Goal: Task Accomplishment & Management: Use online tool/utility

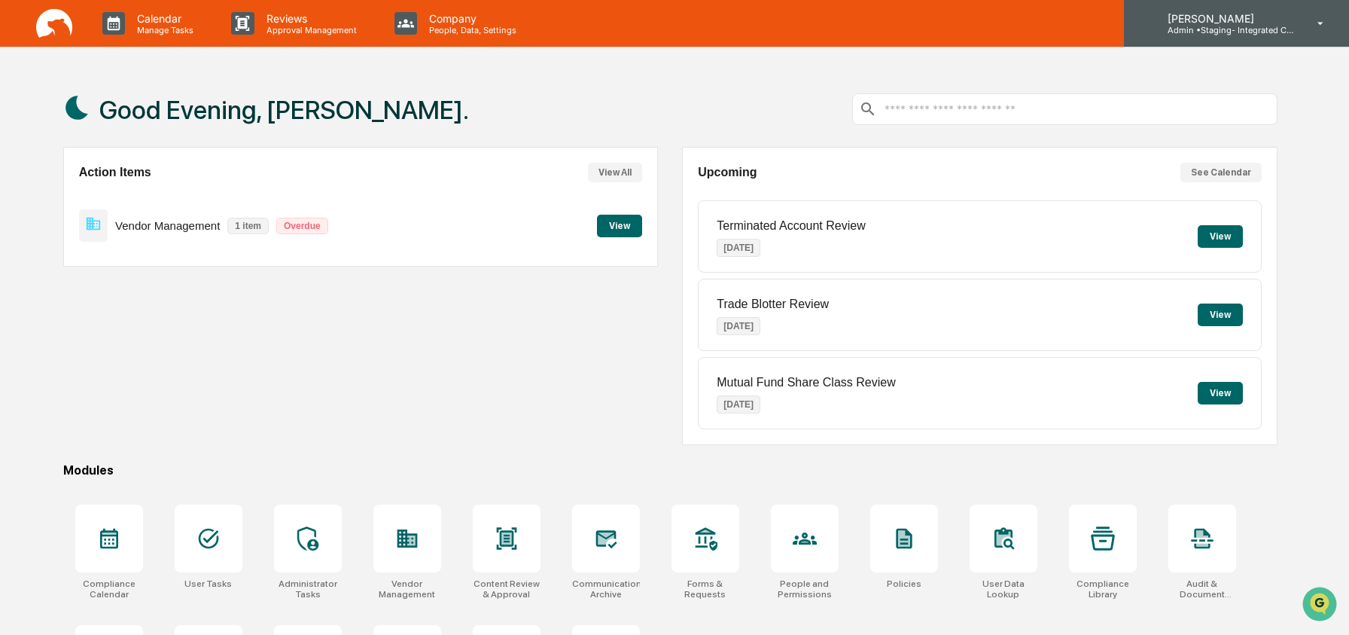
click at [1255, 29] on p "Admin • Staging- Integrated Compliance Advisors" at bounding box center [1225, 30] width 140 height 11
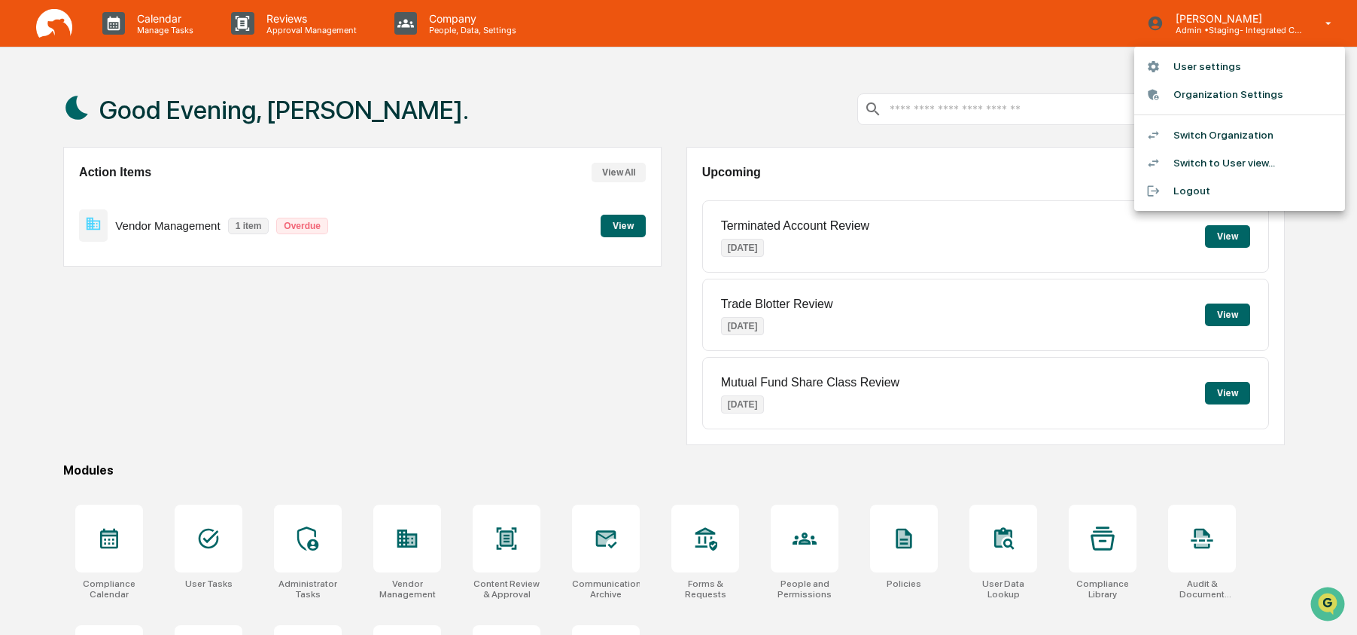
click at [1246, 157] on li "Switch to User view..." at bounding box center [1239, 163] width 211 height 28
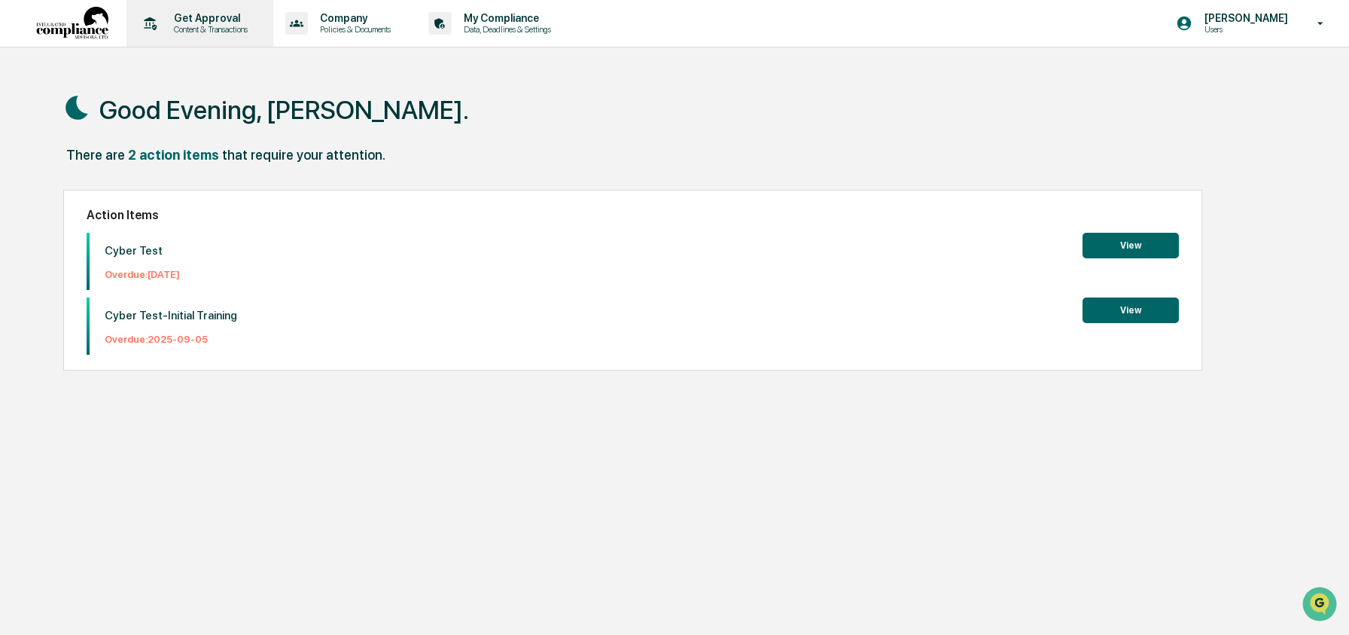
click at [251, 36] on div "Get Approval Content & Transactions" at bounding box center [198, 23] width 132 height 47
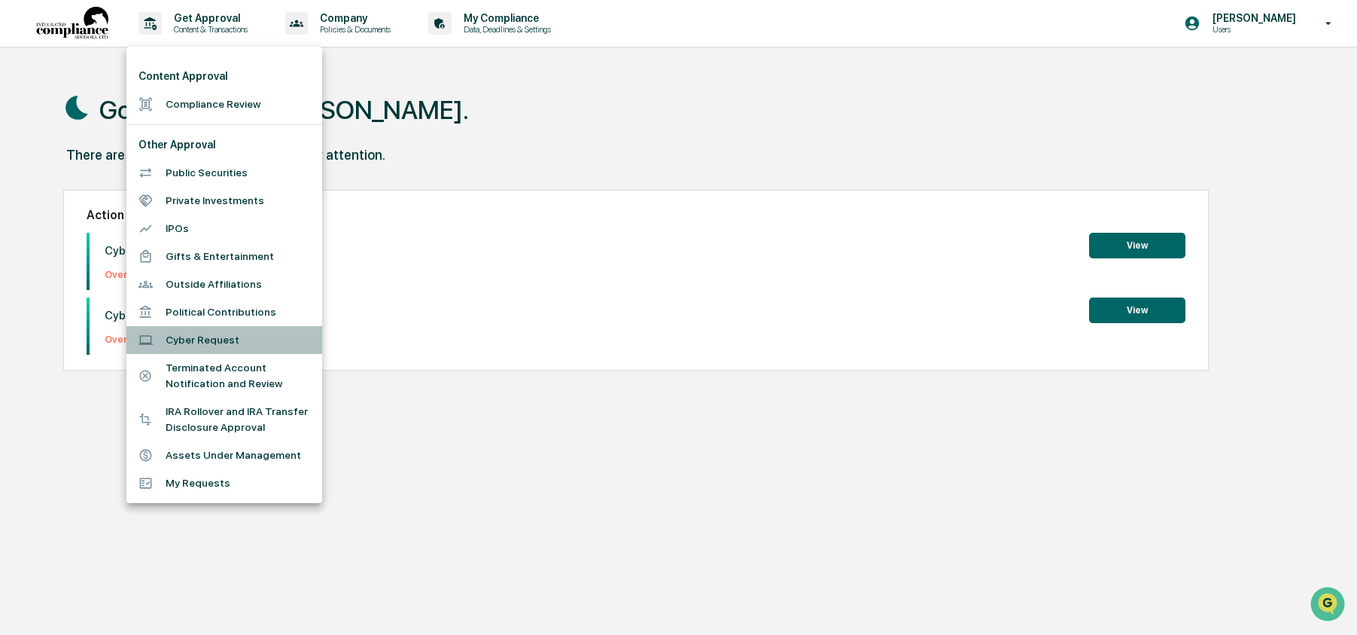
click at [211, 339] on li "Cyber Request" at bounding box center [224, 340] width 196 height 28
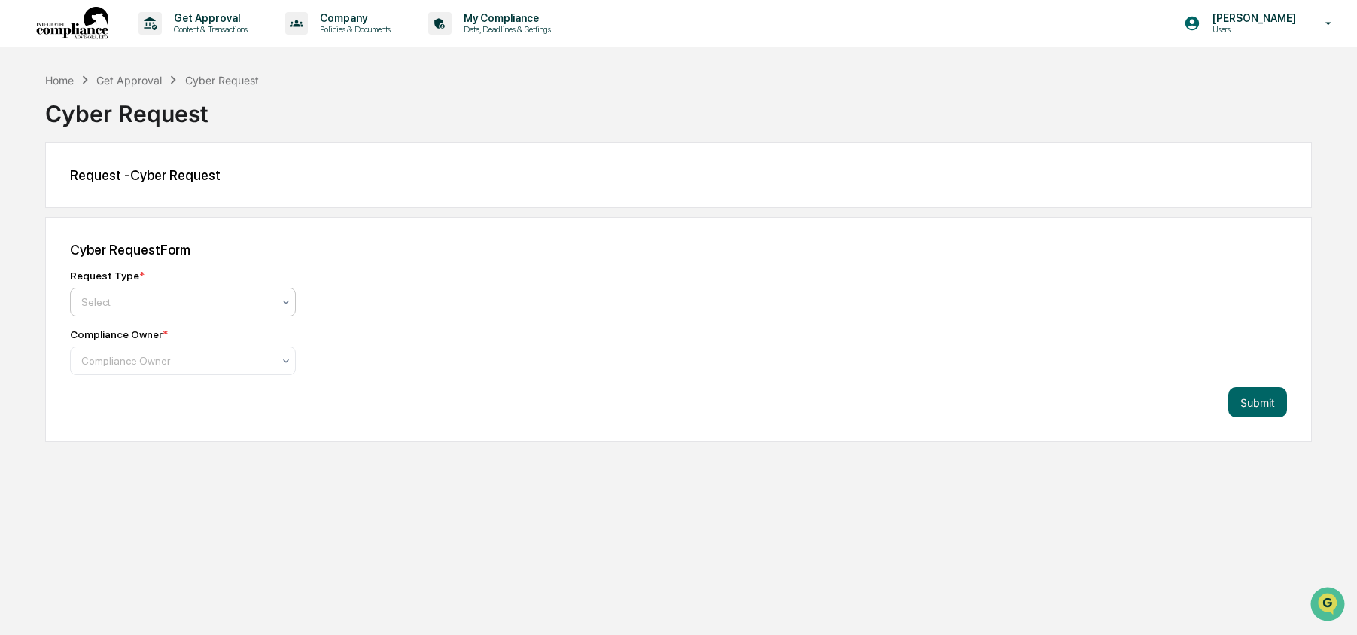
click at [217, 294] on div at bounding box center [176, 301] width 191 height 15
click at [214, 333] on div "Cyber Incident Report Form" at bounding box center [183, 339] width 224 height 30
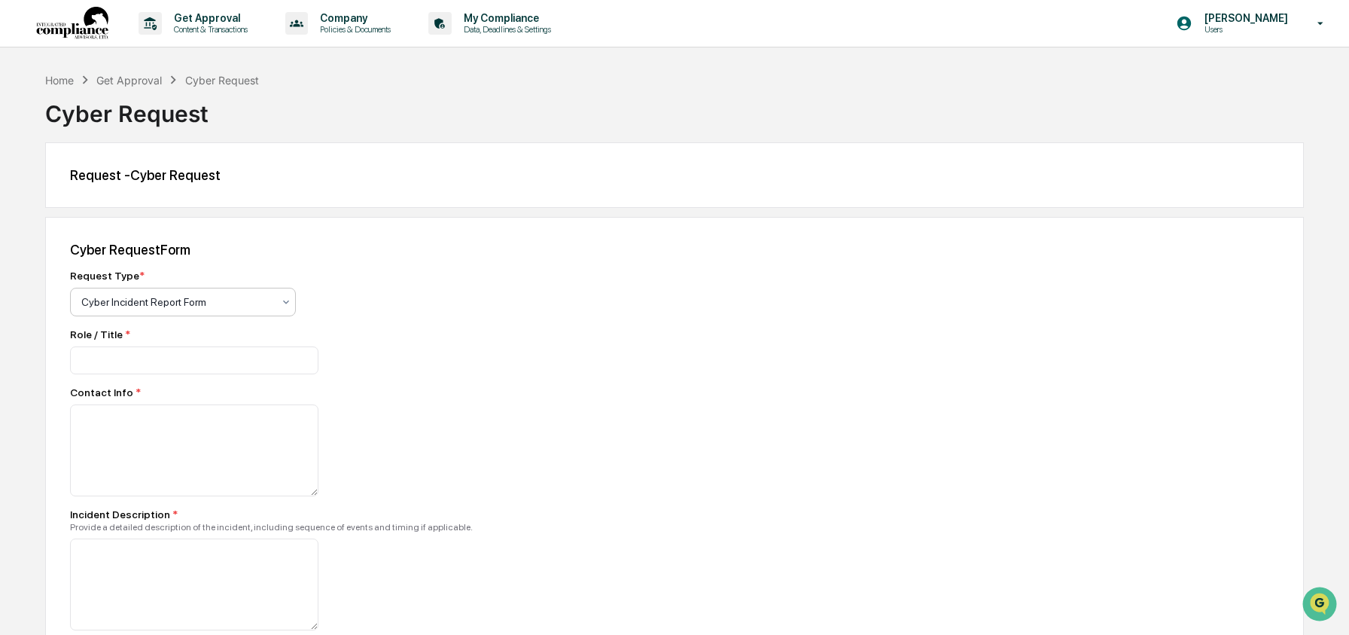
click at [217, 307] on div at bounding box center [176, 301] width 191 height 15
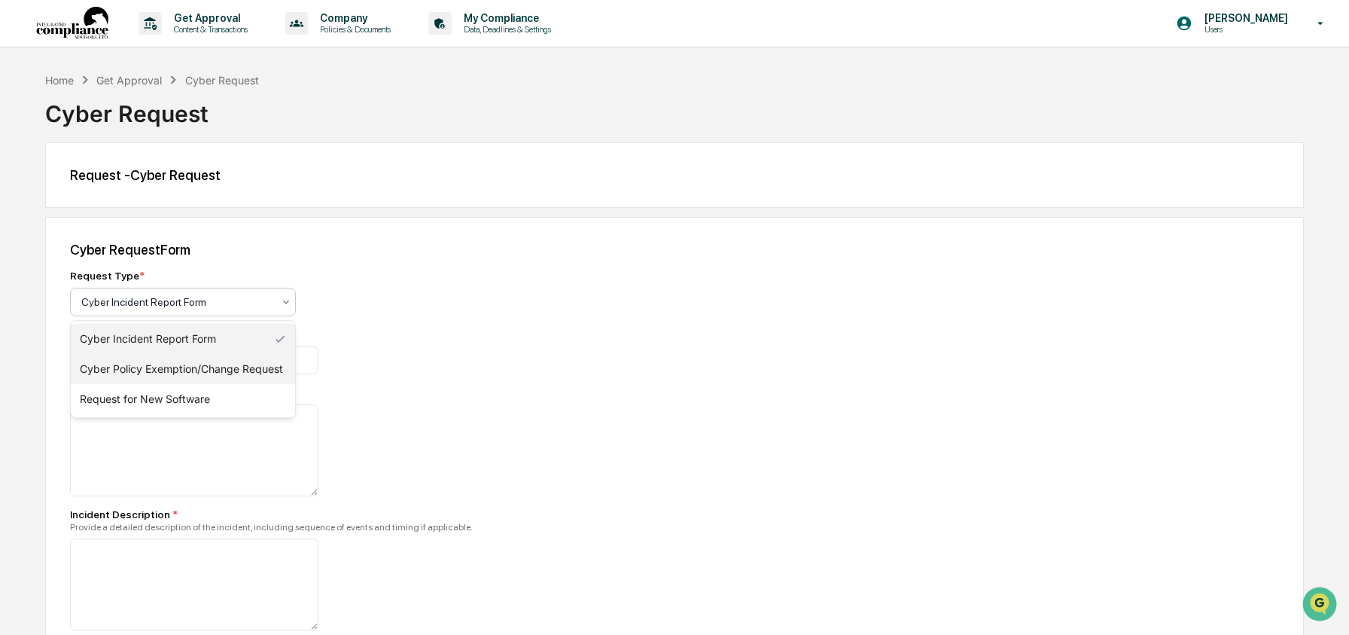
click at [212, 367] on div "Cyber Policy Exemption/Change Request" at bounding box center [183, 369] width 224 height 30
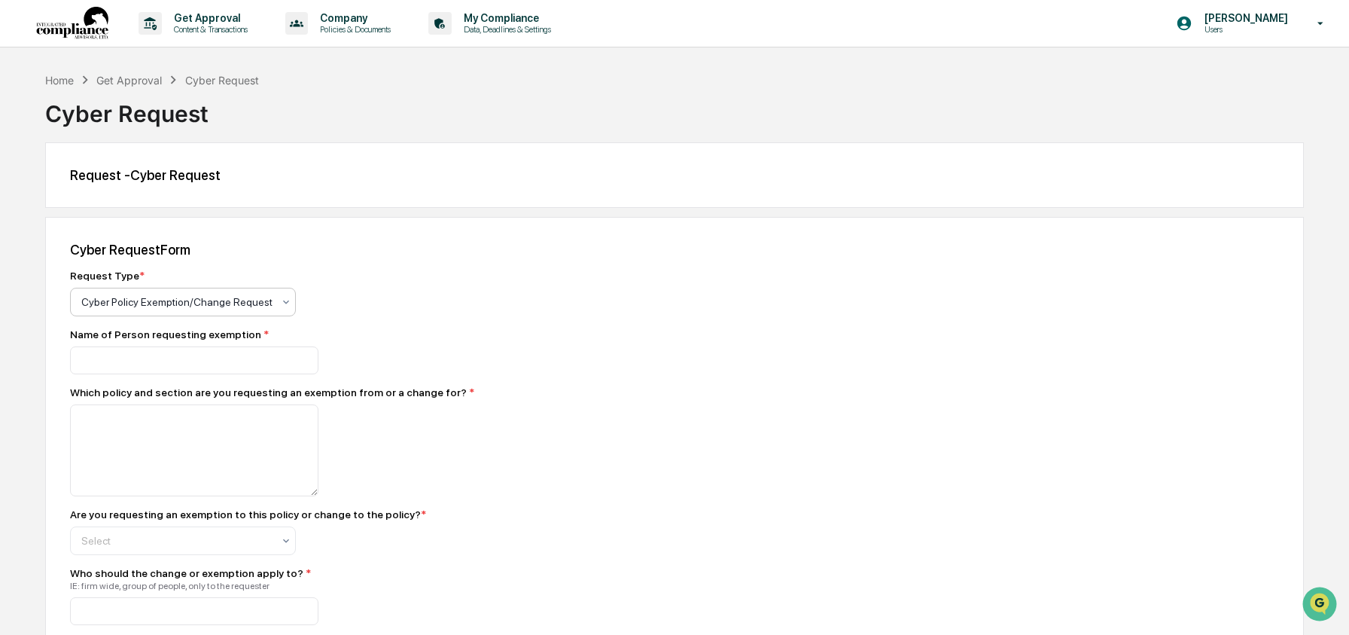
click at [224, 299] on div at bounding box center [176, 301] width 191 height 15
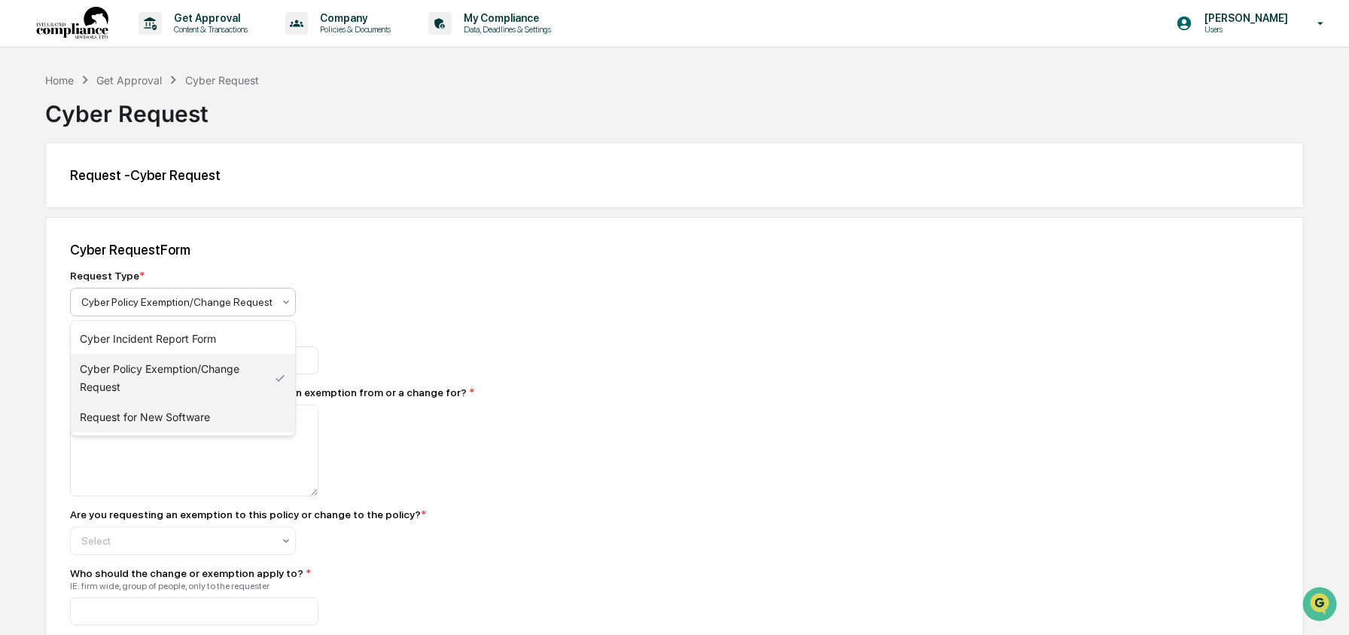
click at [183, 415] on div "Request for New Software" at bounding box center [183, 417] width 224 height 30
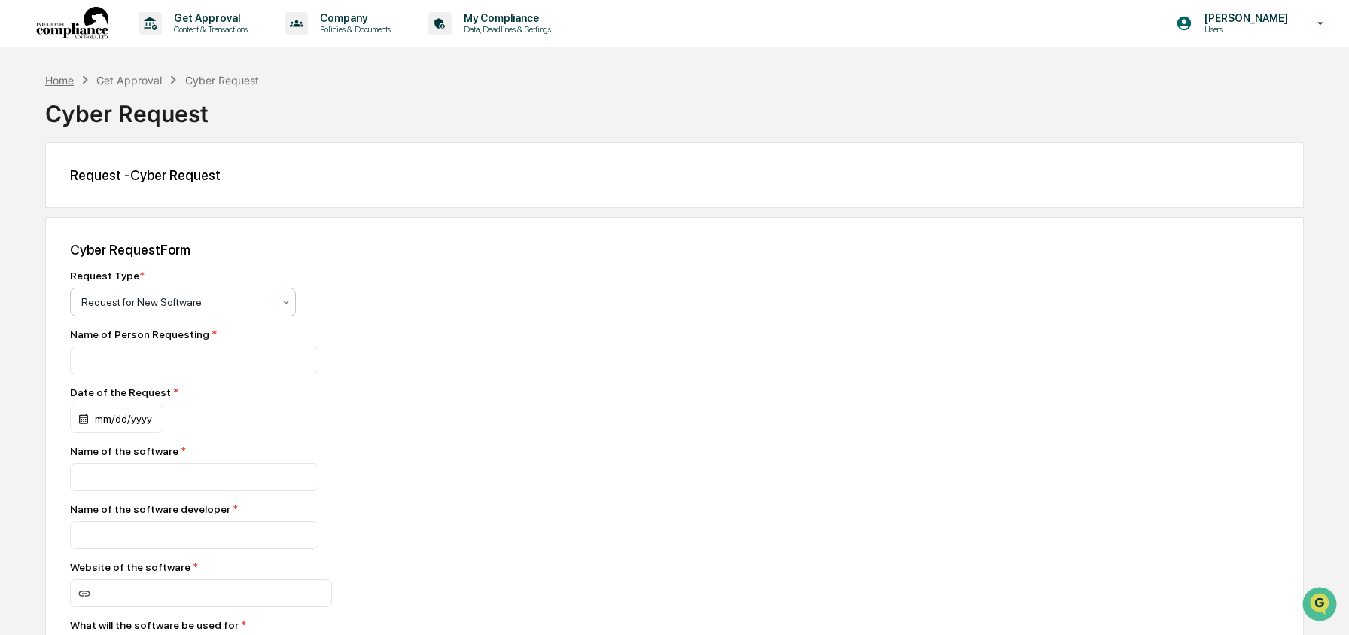
click at [71, 77] on div "Home" at bounding box center [59, 80] width 29 height 13
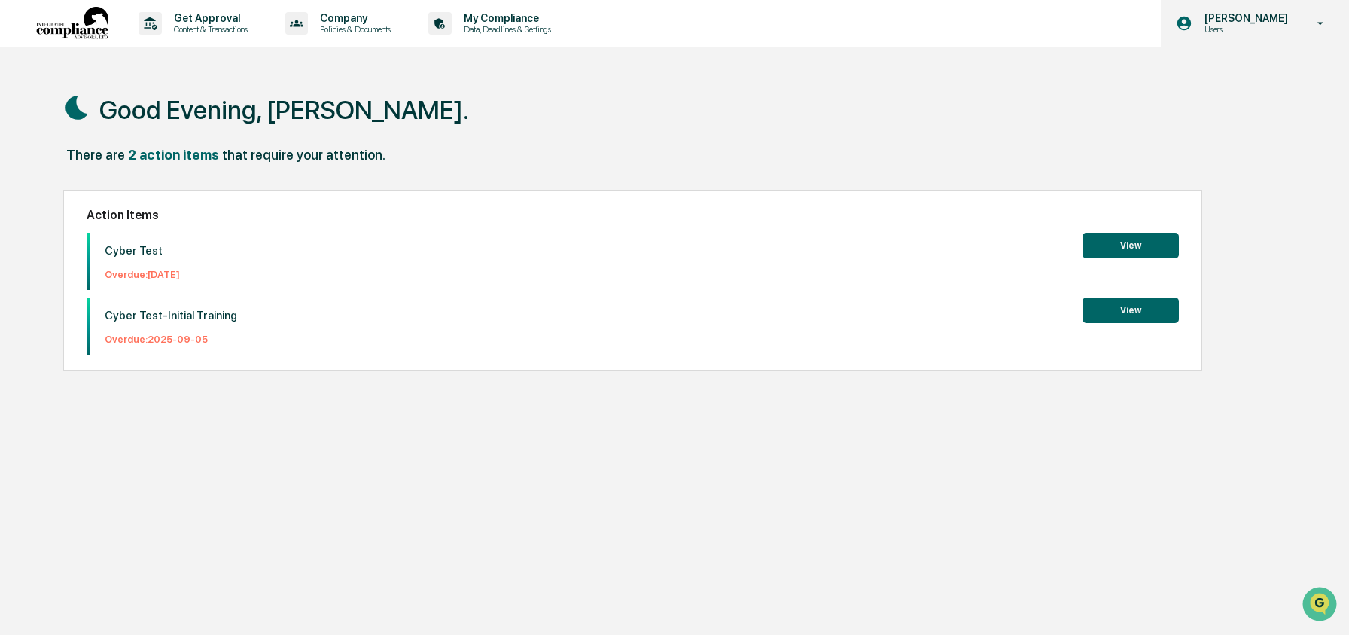
click at [1207, 17] on p "[PERSON_NAME]" at bounding box center [1243, 18] width 103 height 12
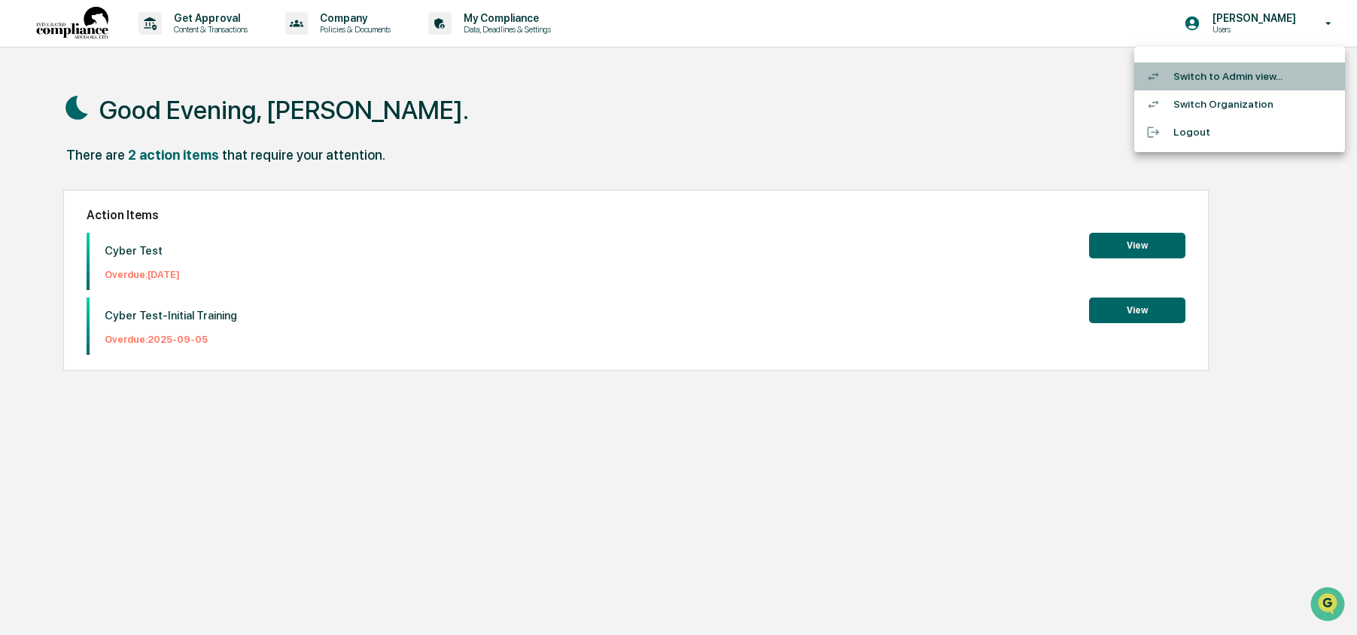
click at [1204, 81] on li "Switch to Admin view..." at bounding box center [1239, 76] width 211 height 28
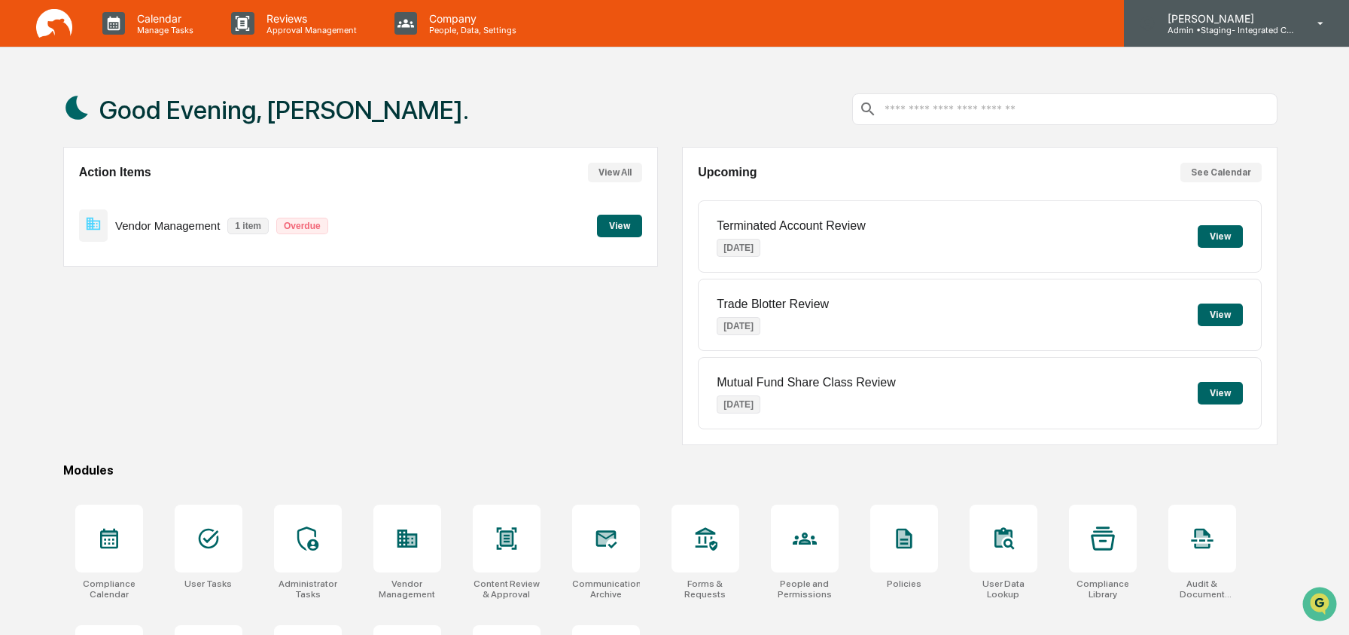
click at [1251, 36] on div "[PERSON_NAME] Admin • Staging- Integrated Compliance Advisors" at bounding box center [1236, 23] width 225 height 47
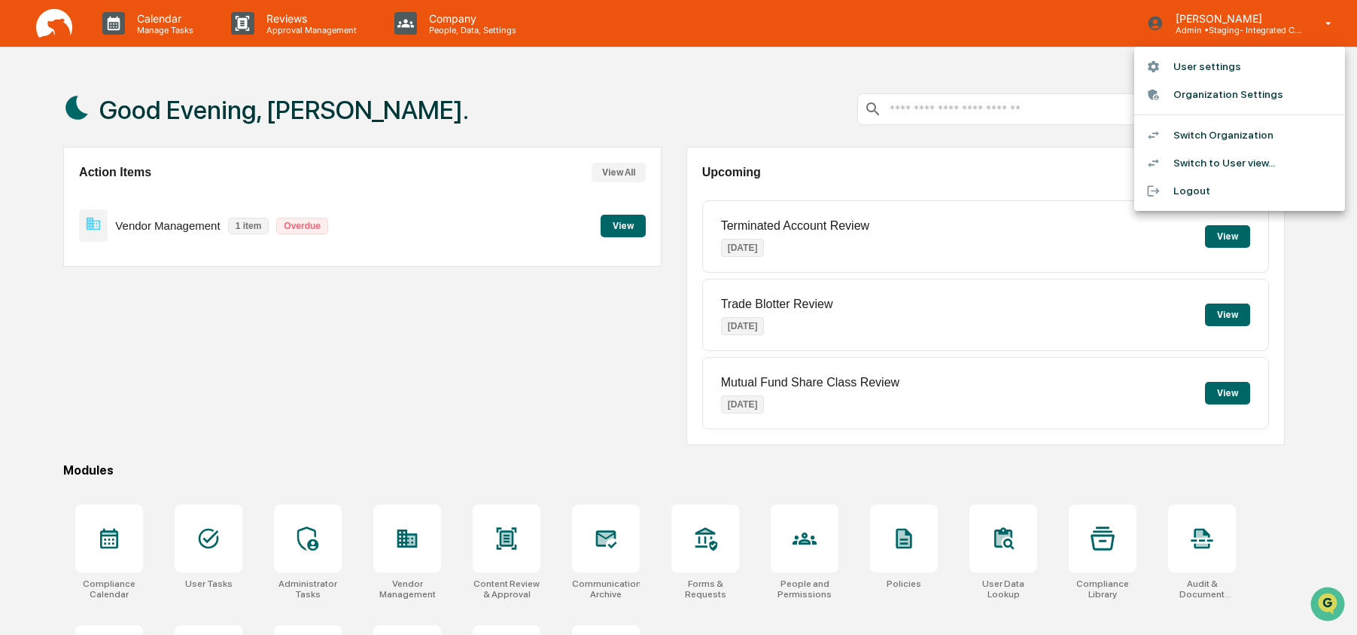
click at [1232, 133] on li "Switch Organization" at bounding box center [1239, 135] width 211 height 28
